Goal: Find contact information: Find contact information

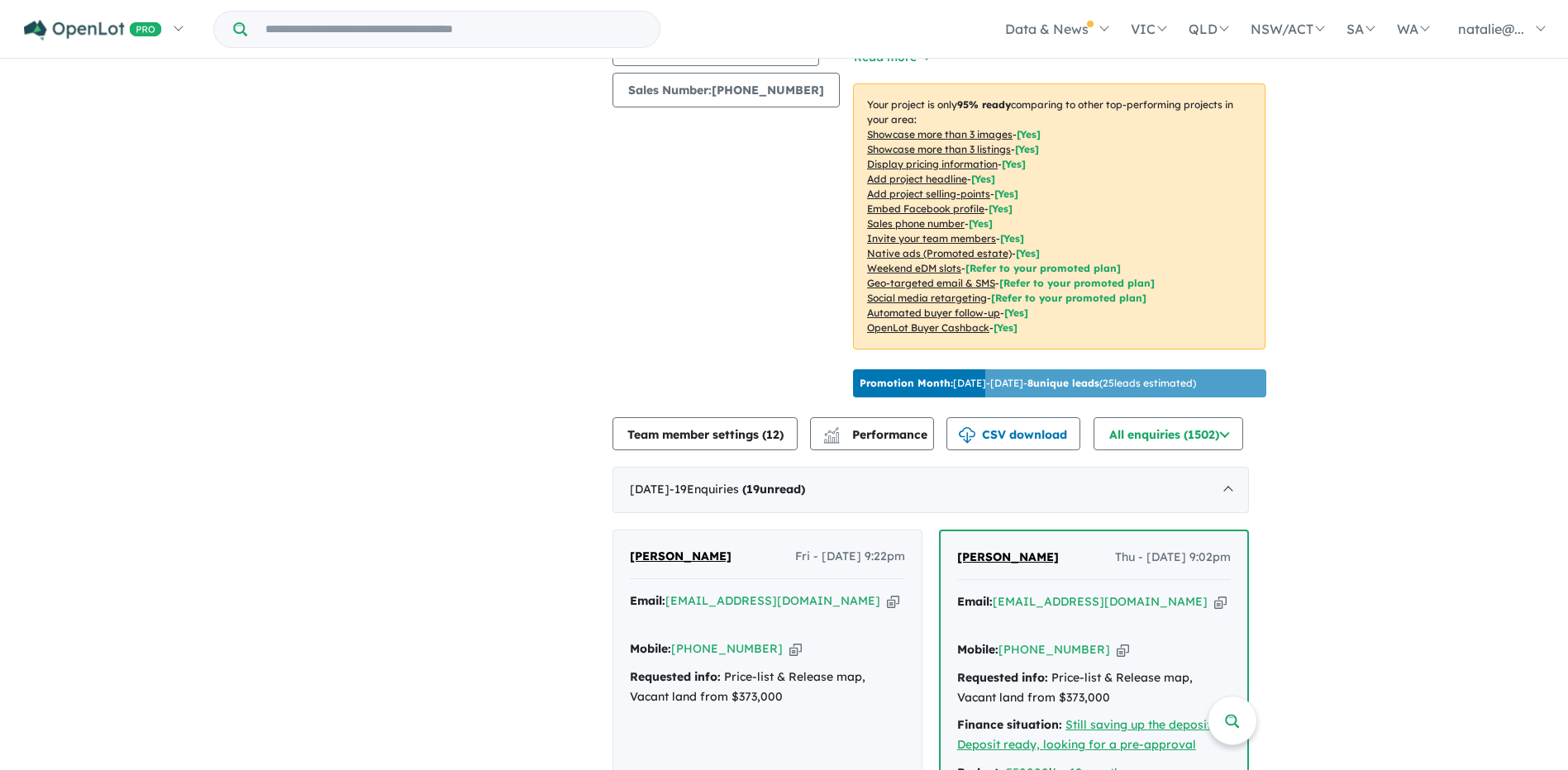
scroll to position [3, 0]
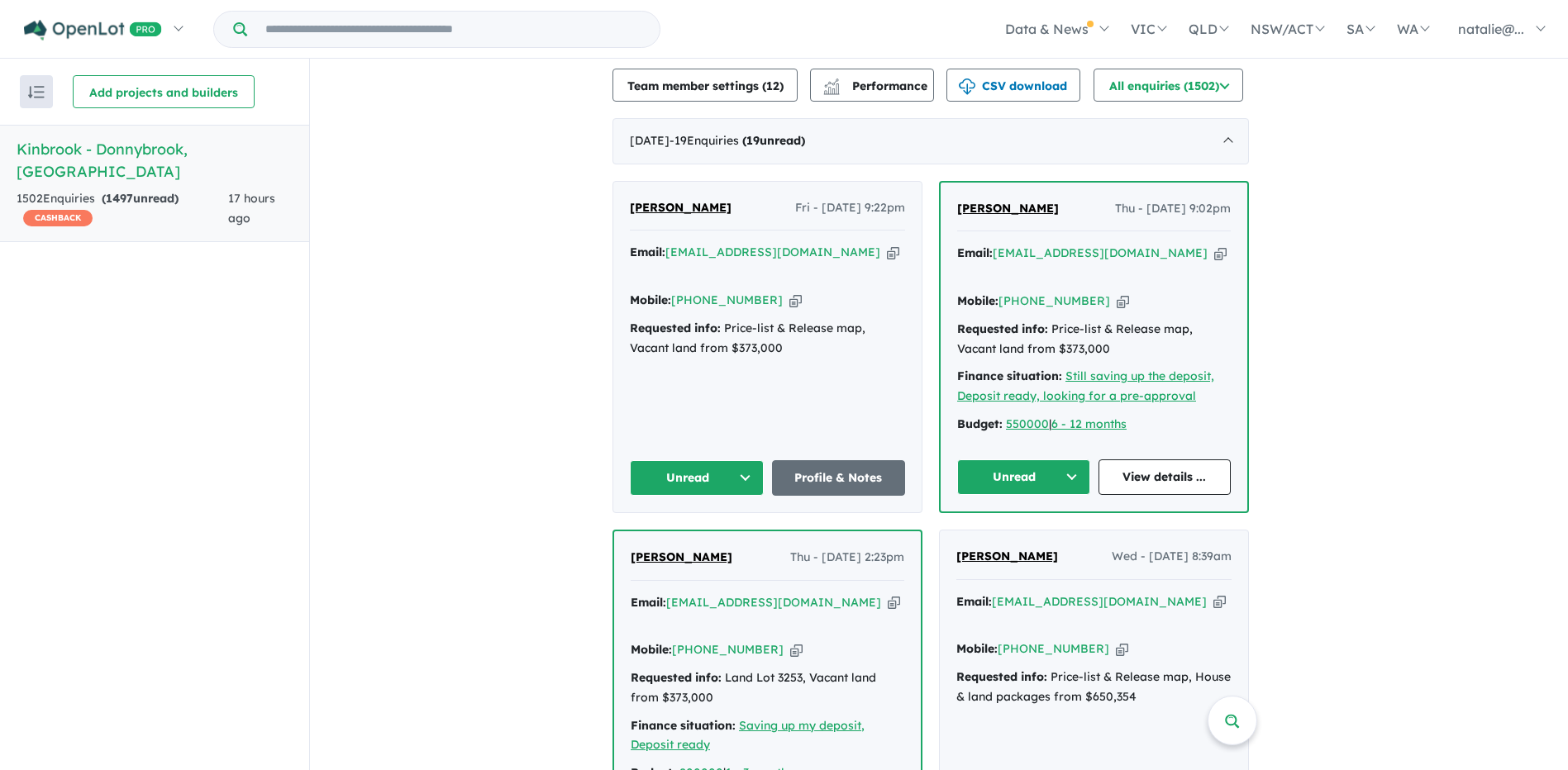
scroll to position [653, 0]
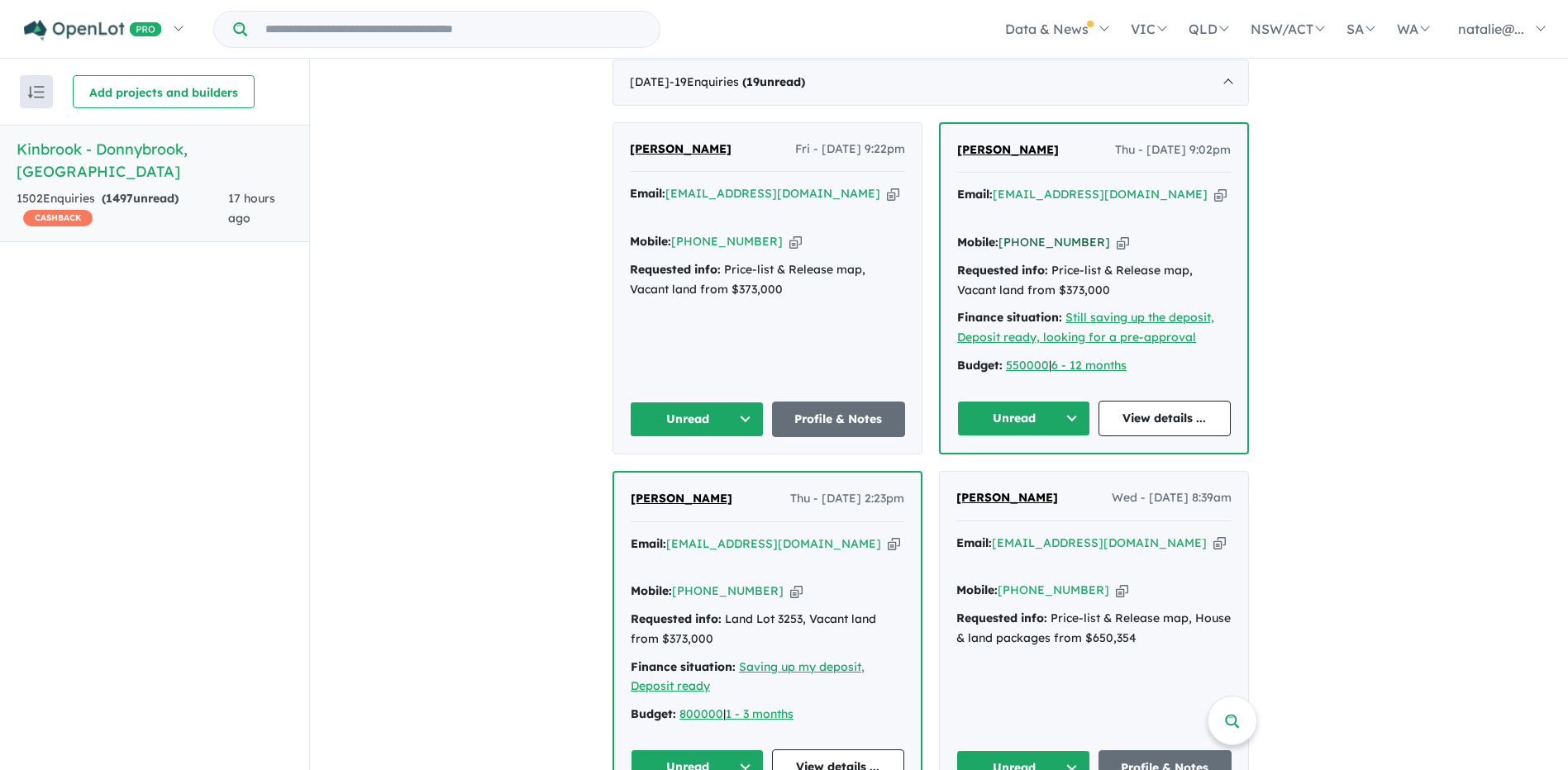
drag, startPoint x: 1095, startPoint y: 237, endPoint x: 1029, endPoint y: 244, distance: 66.4
click at [1029, 244] on div "Mobile: [PHONE_NUMBER] Copied!" at bounding box center [1093, 243] width 274 height 20
copy link "451 160 047"
drag, startPoint x: 858, startPoint y: 207, endPoint x: 675, endPoint y: 206, distance: 183.0
click at [675, 206] on div "Email: [EMAIL_ADDRESS][DOMAIN_NAME] Copied!" at bounding box center [767, 204] width 275 height 39
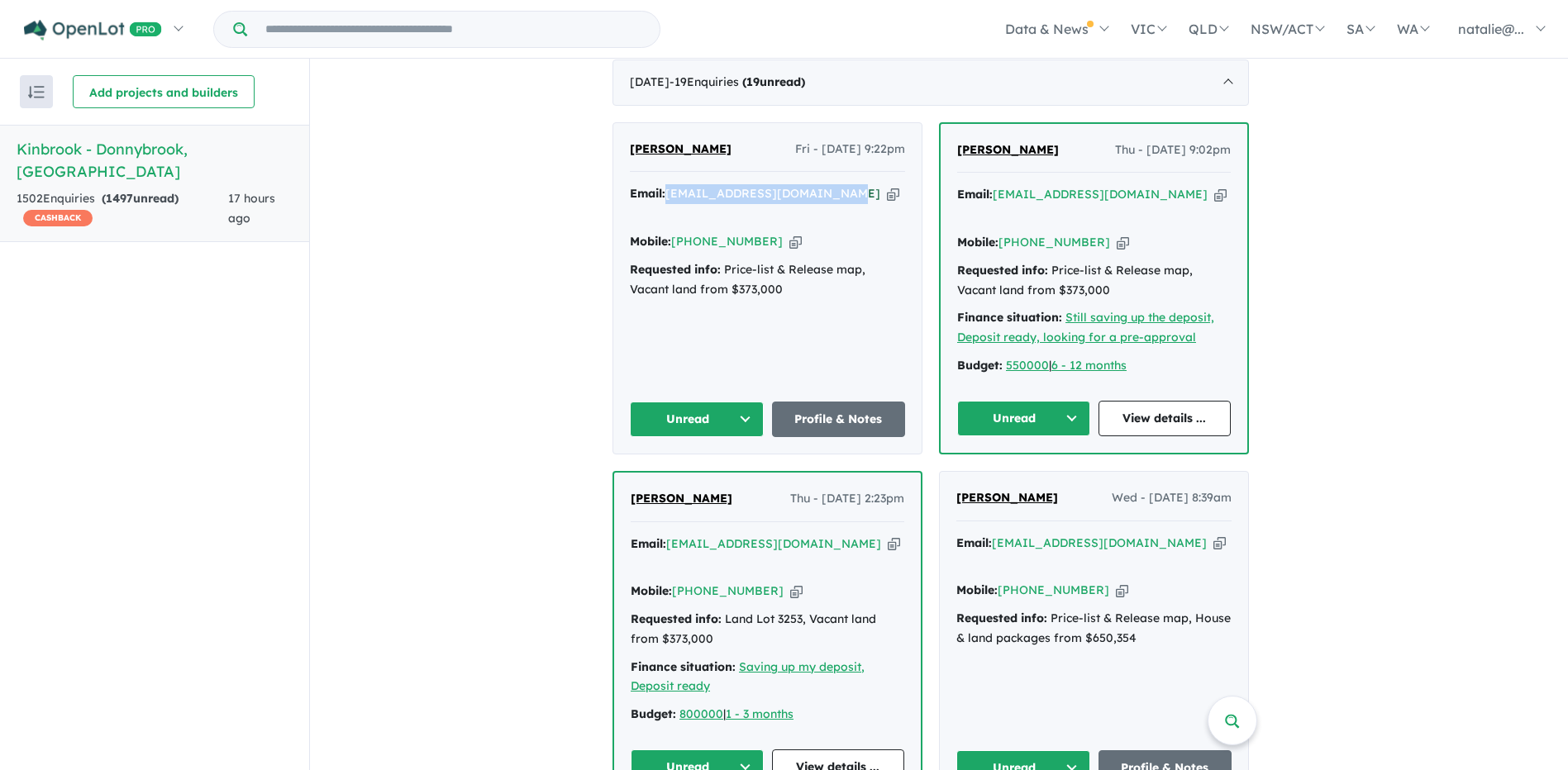
copy a%20Kinbrook%20-%20Donnybrook"] "[EMAIL_ADDRESS][DOMAIN_NAME]"
